Goal: Check status: Check status

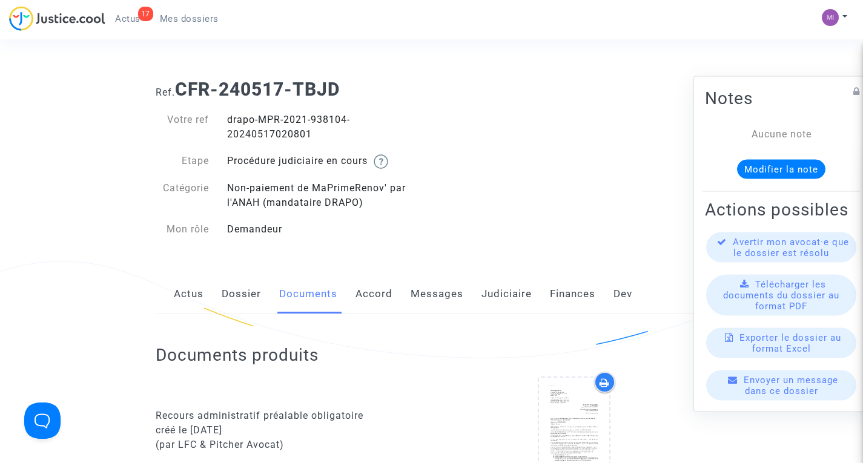
click at [182, 24] on span "Mes dossiers" at bounding box center [189, 18] width 59 height 11
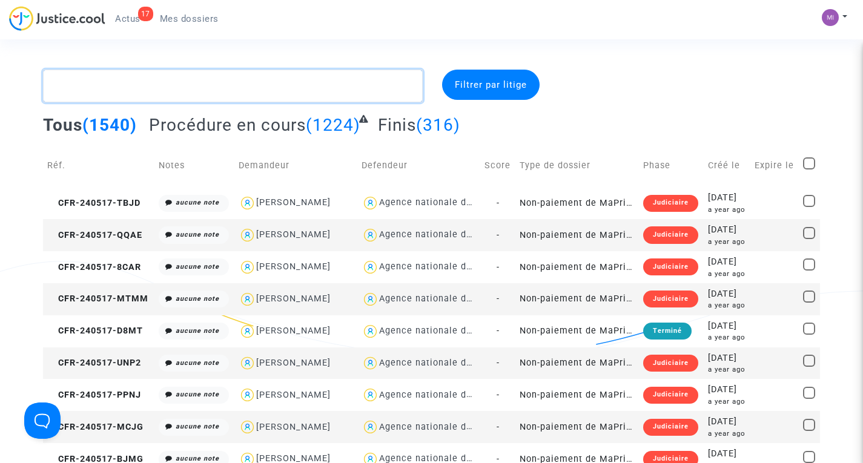
click at [239, 93] on textarea at bounding box center [232, 86] width 379 height 33
paste textarea "CFR-230222-JVG2"
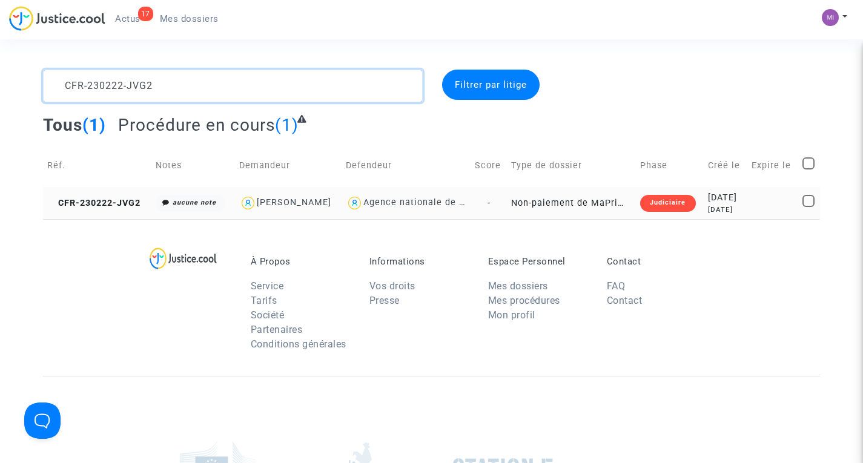
type textarea "CFR-230222-JVG2"
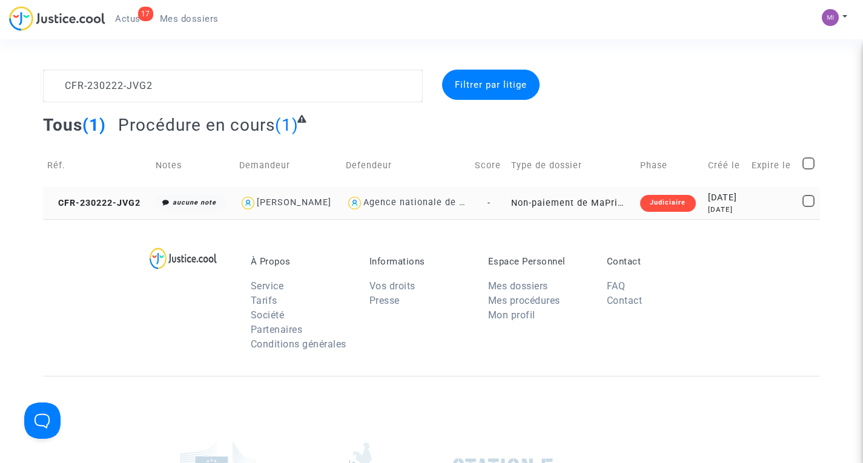
click at [588, 211] on td "Non-paiement de MaPrimeRenov' par l'ANAH (mandataire DRAPO)" at bounding box center [571, 203] width 129 height 32
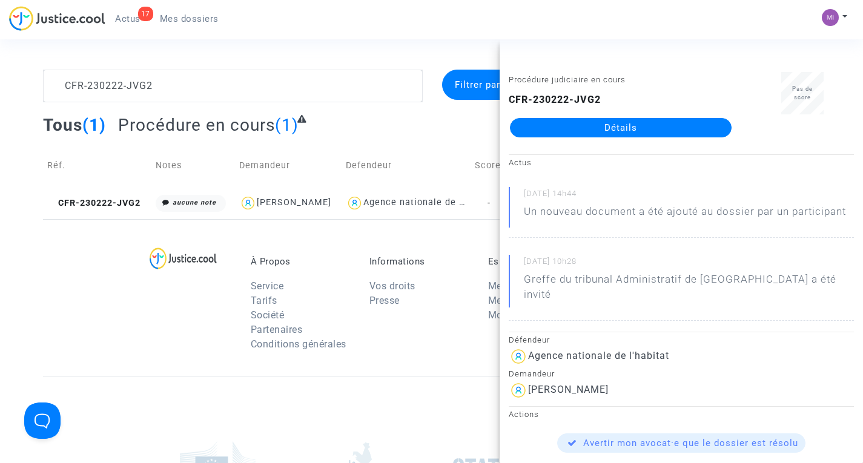
click at [577, 120] on link "Détails" at bounding box center [621, 127] width 222 height 19
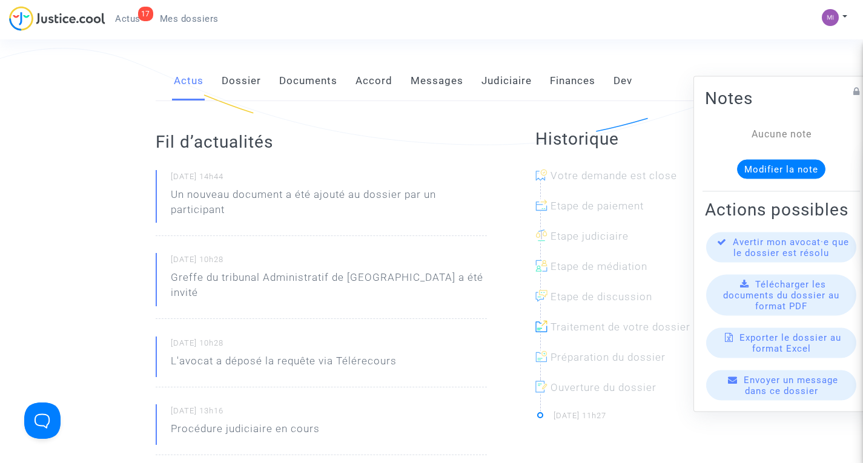
scroll to position [213, 0]
click at [301, 85] on link "Documents" at bounding box center [308, 82] width 58 height 40
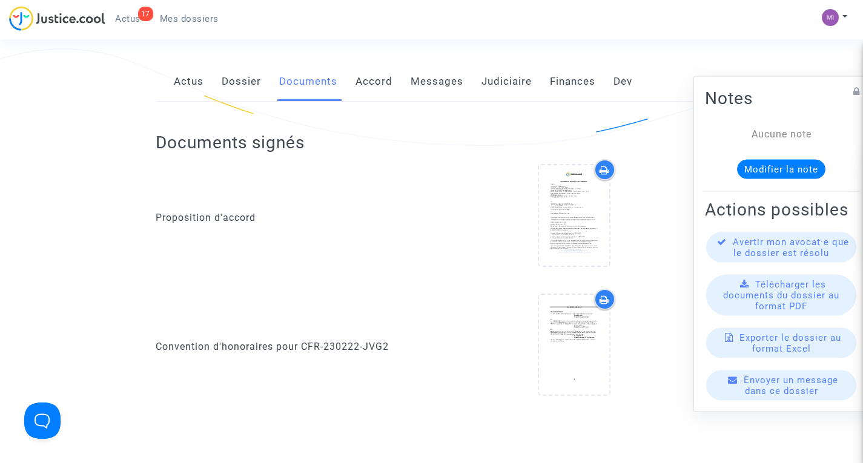
scroll to position [294, 0]
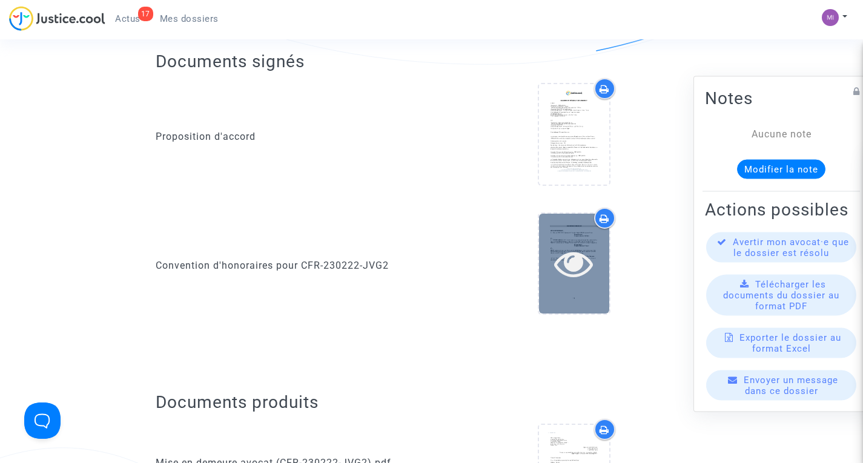
click at [586, 259] on icon at bounding box center [573, 263] width 39 height 39
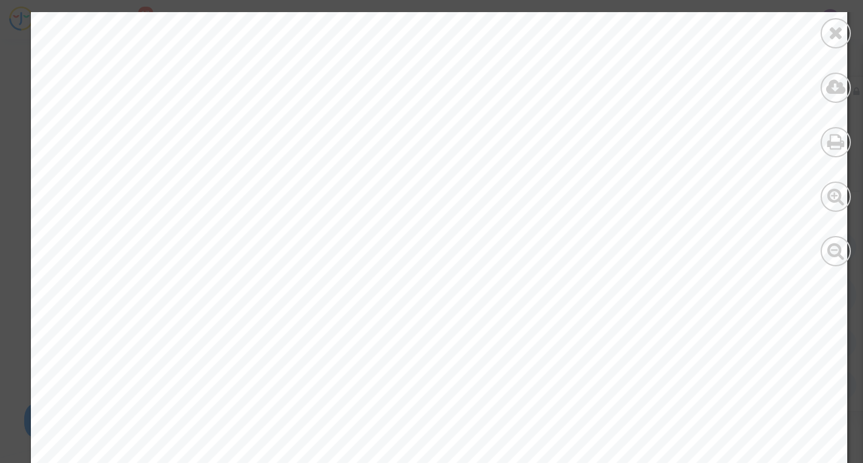
scroll to position [2747, 0]
click at [833, 84] on icon at bounding box center [836, 87] width 20 height 18
